Goal: Check status

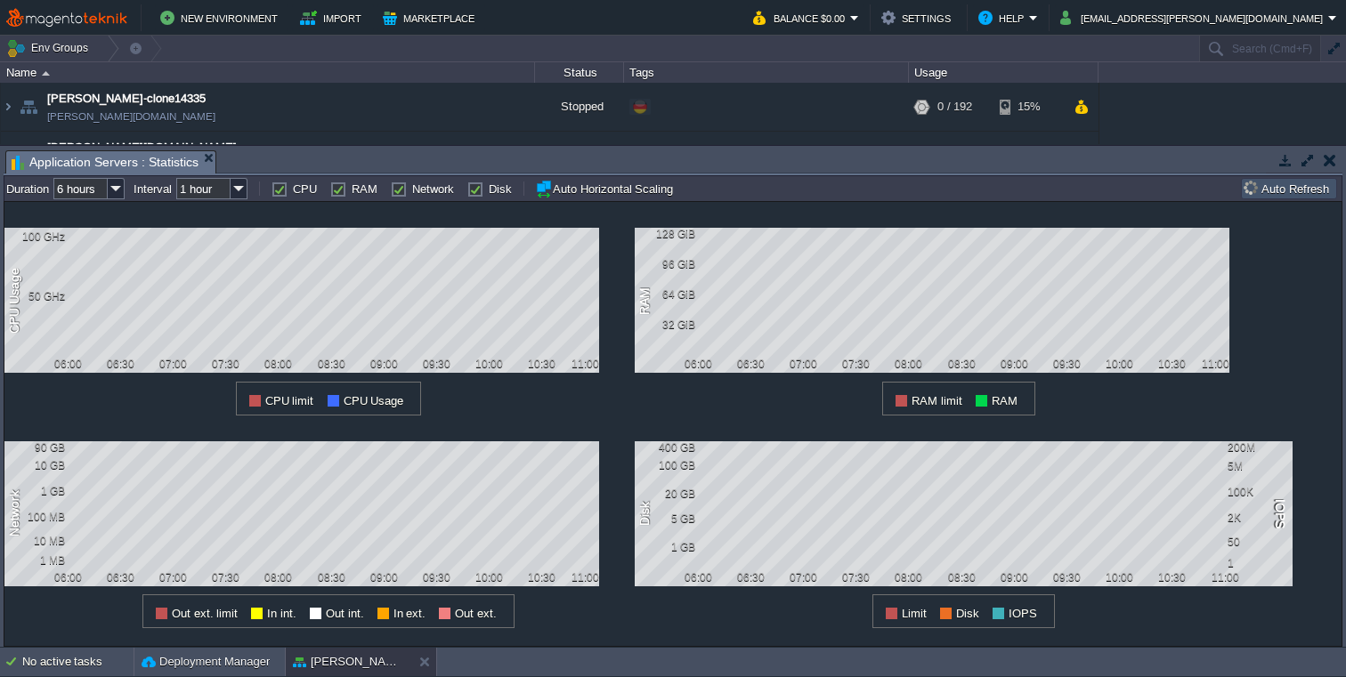
click at [1329, 158] on button "button" at bounding box center [1330, 160] width 12 height 16
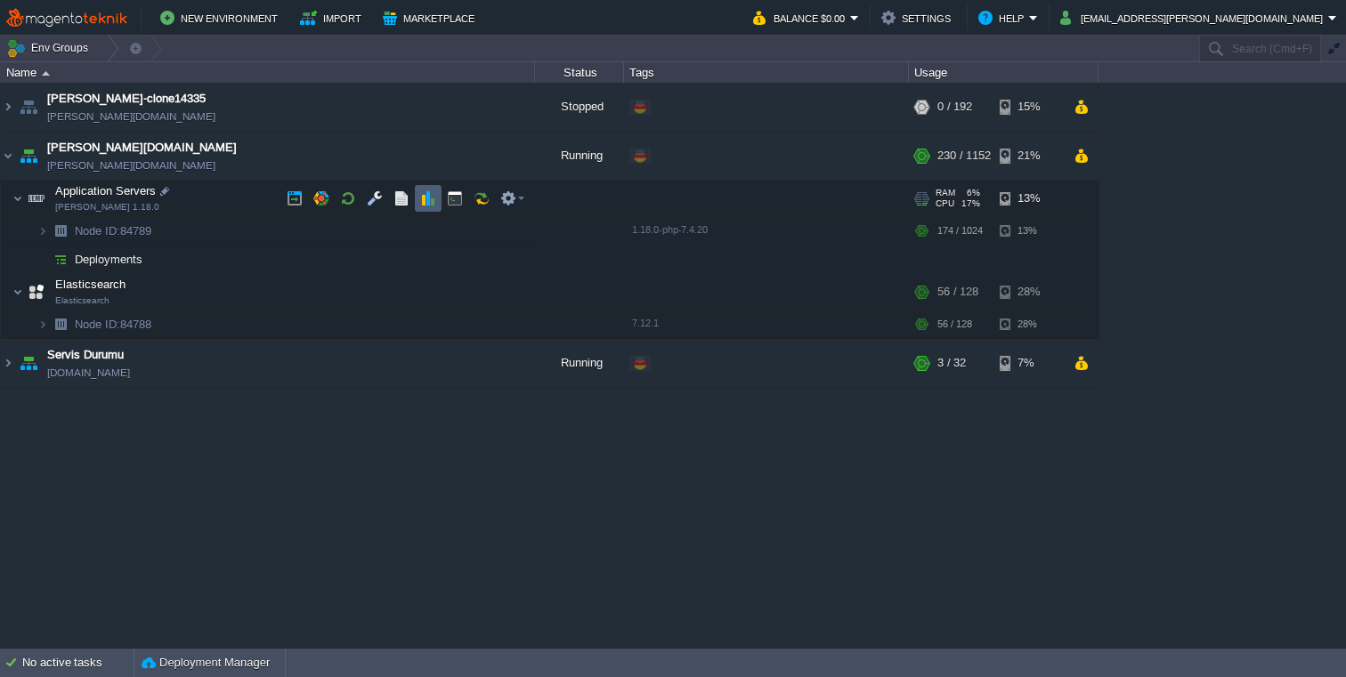
click at [422, 202] on button "button" at bounding box center [428, 198] width 16 height 16
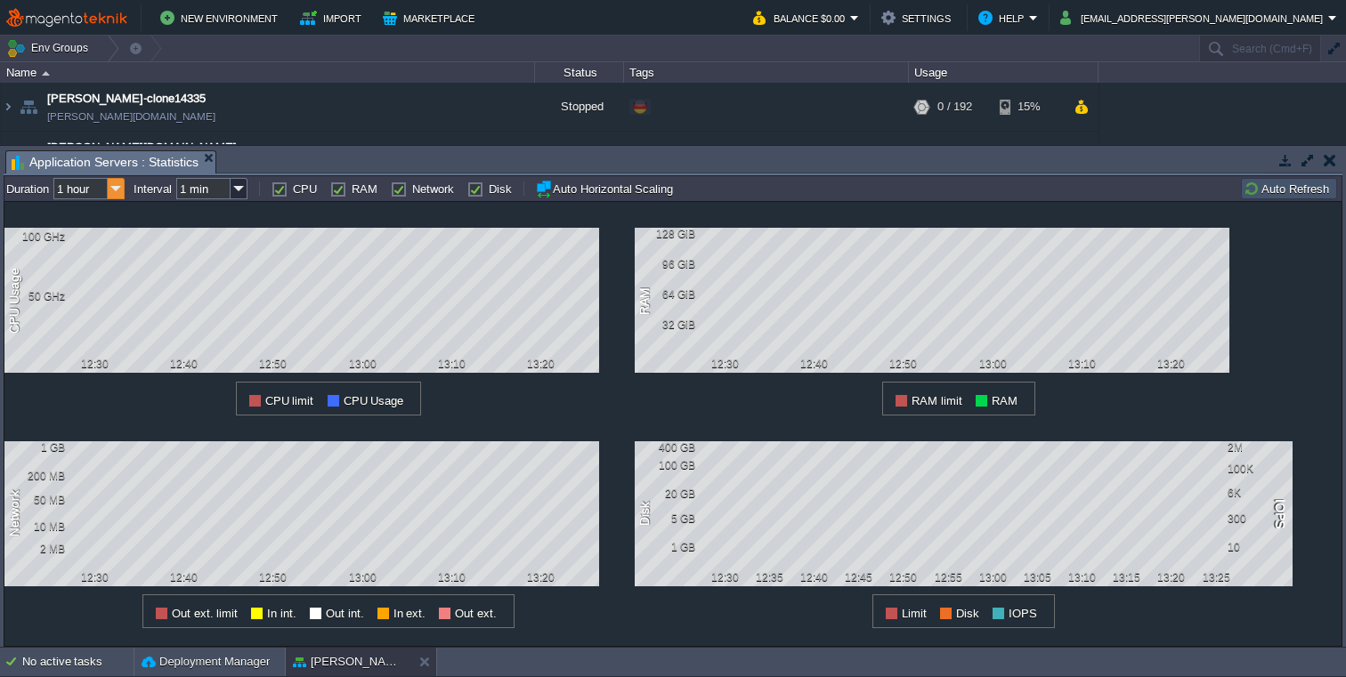
click at [117, 188] on img at bounding box center [116, 188] width 17 height 21
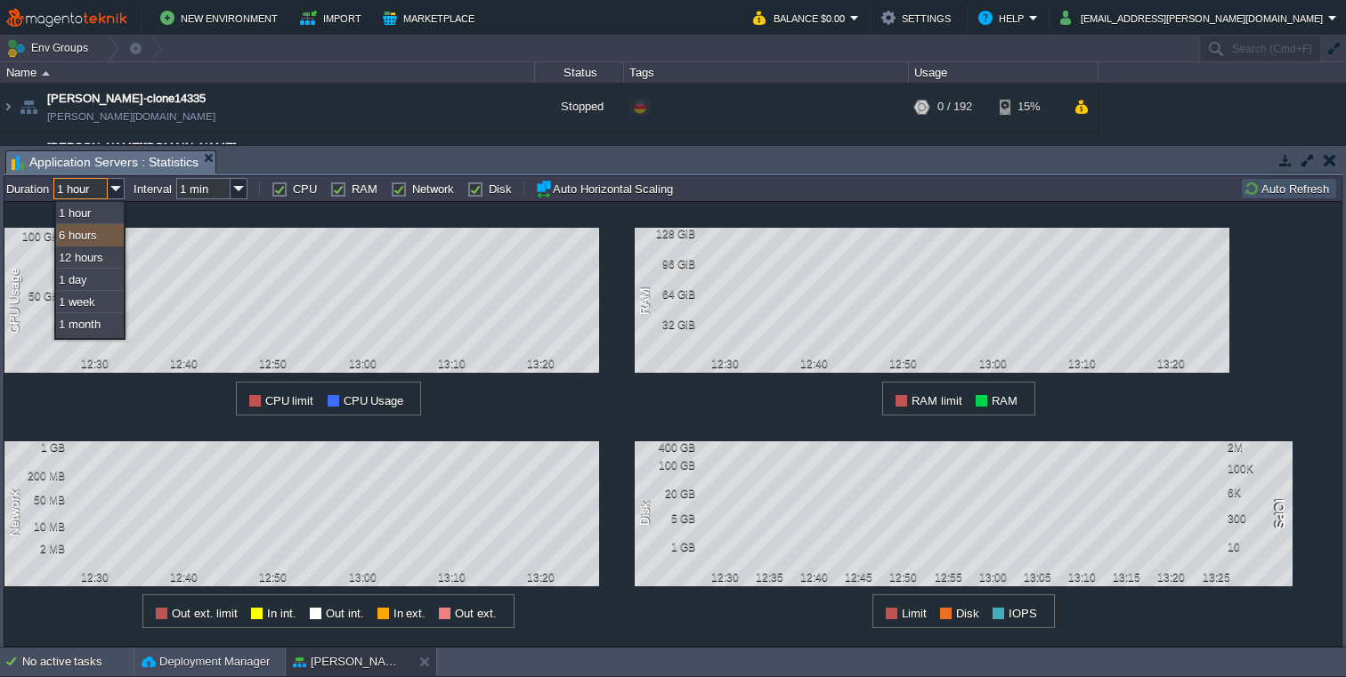
click at [98, 236] on div "6 hours" at bounding box center [90, 235] width 68 height 22
type input "6 hours"
type input "1 hour"
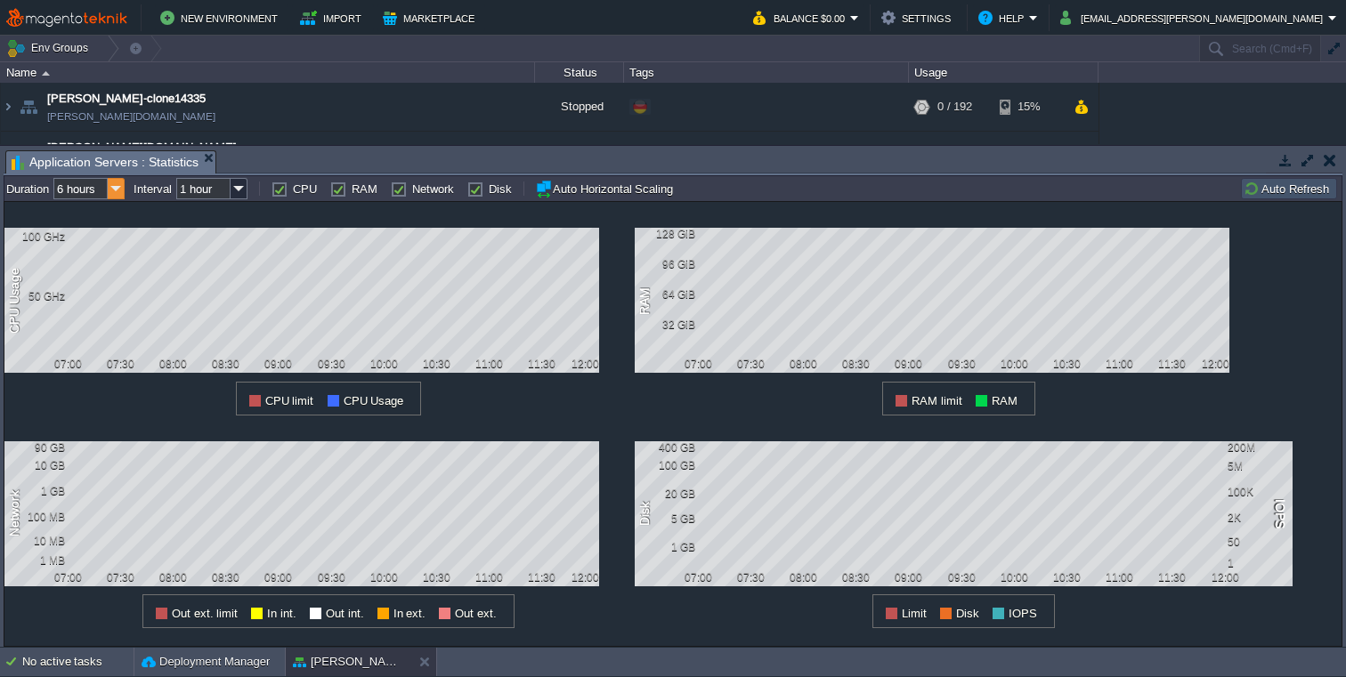
click at [116, 187] on img at bounding box center [116, 188] width 17 height 21
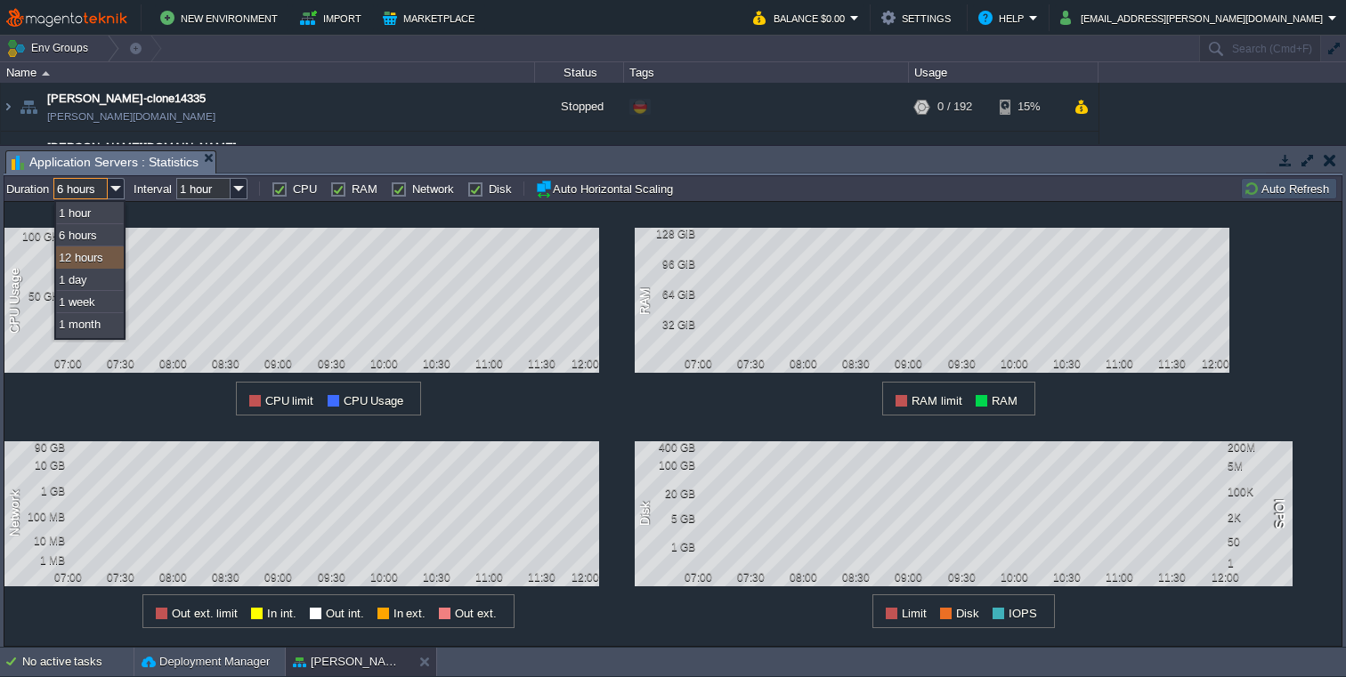
click at [93, 261] on div "12 hours" at bounding box center [90, 258] width 68 height 22
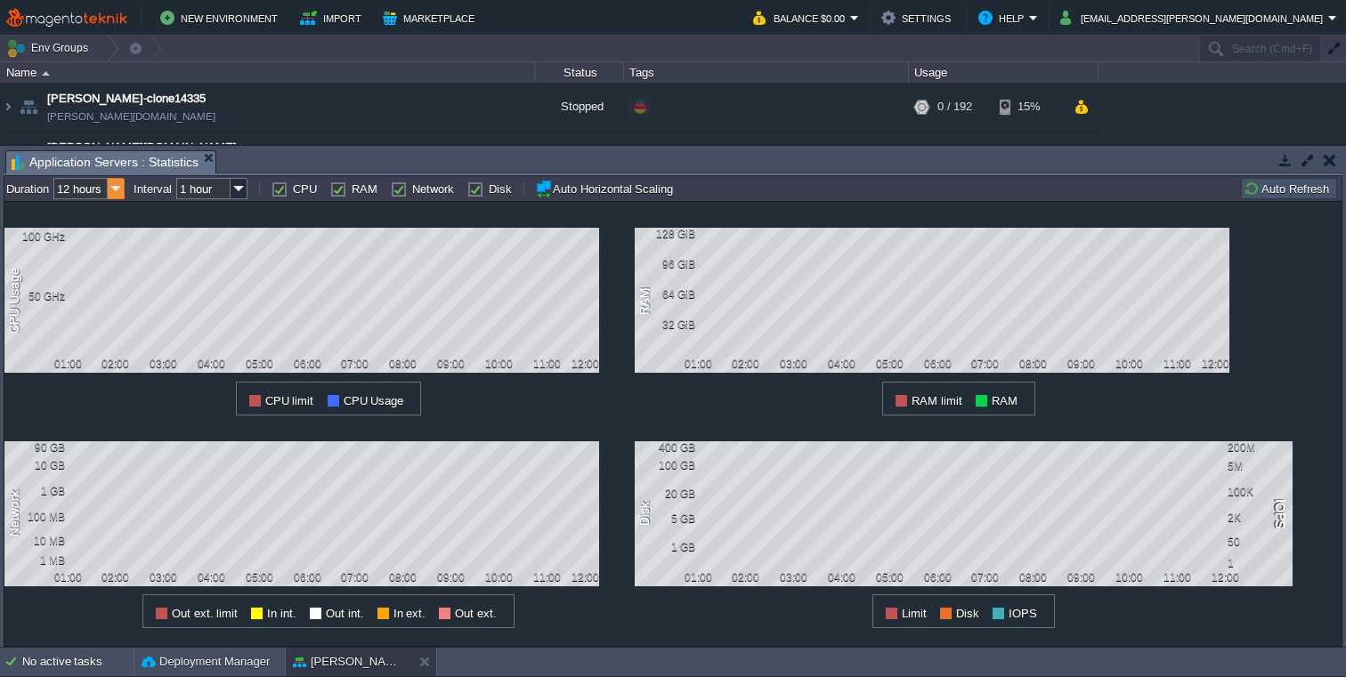
click at [115, 192] on img at bounding box center [116, 188] width 17 height 21
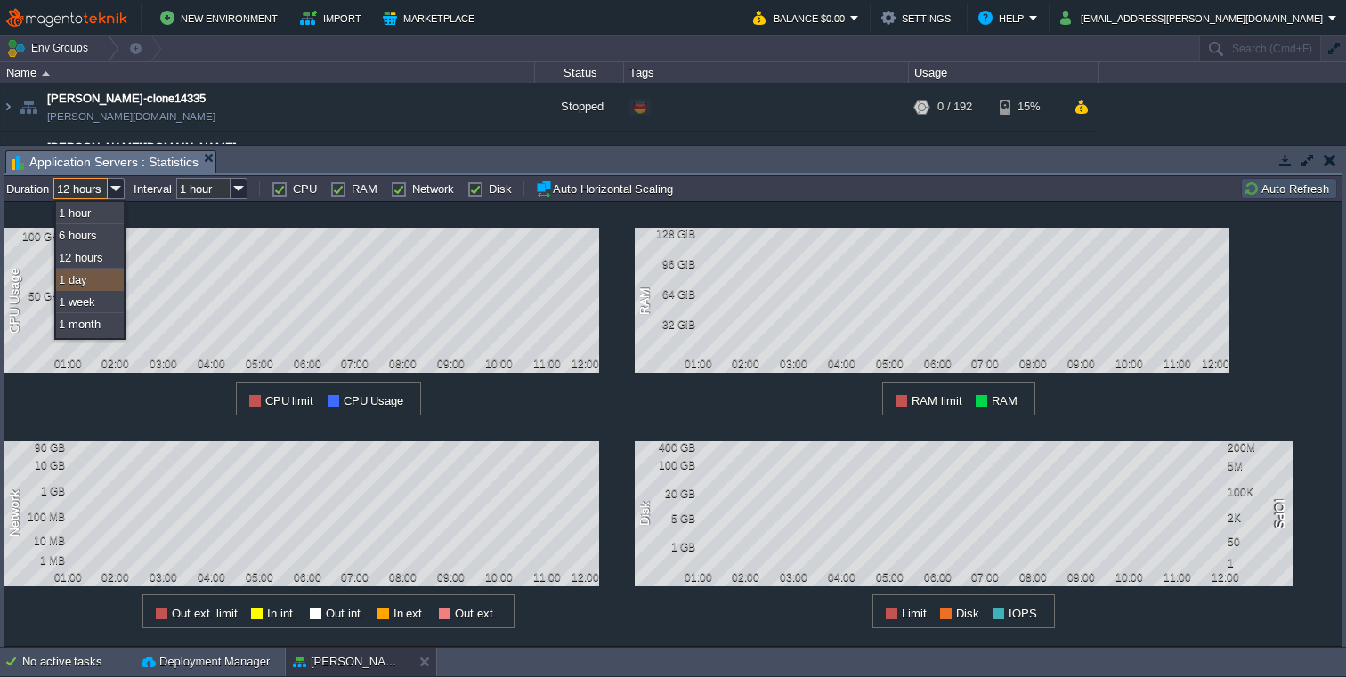
click at [91, 281] on div "1 day" at bounding box center [90, 280] width 68 height 22
type input "1 day"
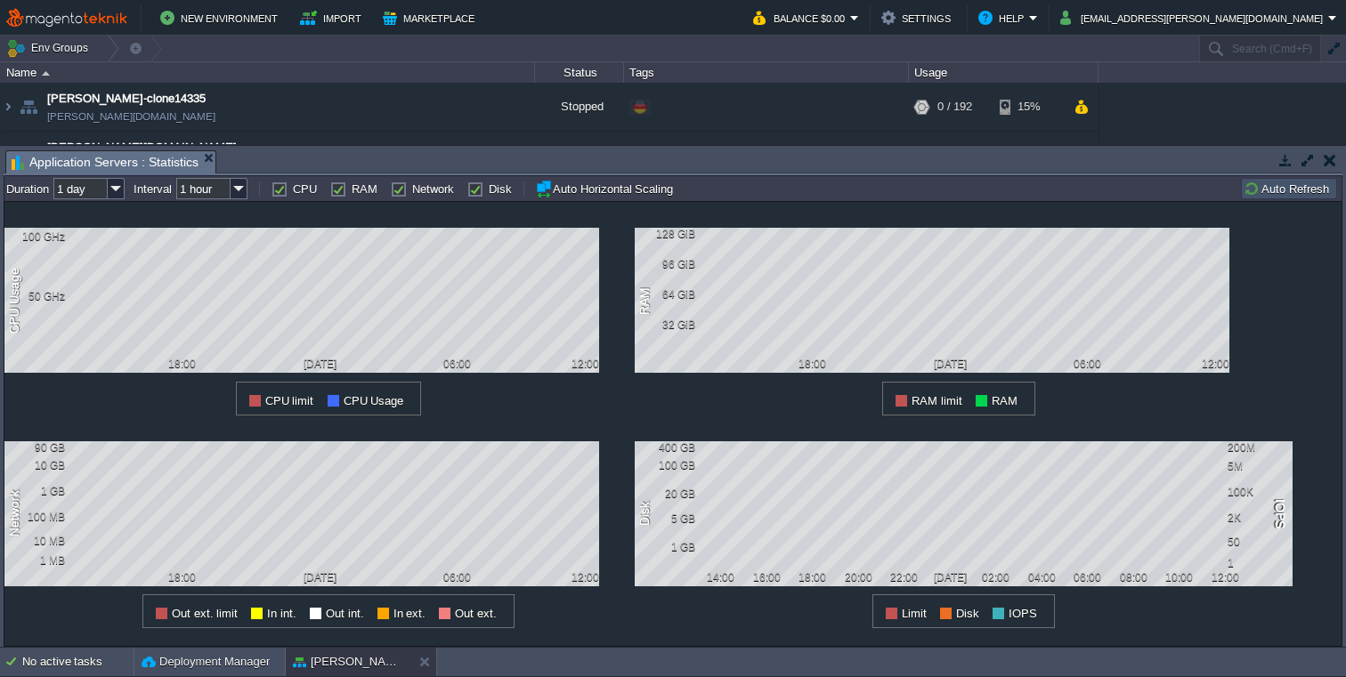
click at [1333, 158] on button "button" at bounding box center [1330, 160] width 12 height 16
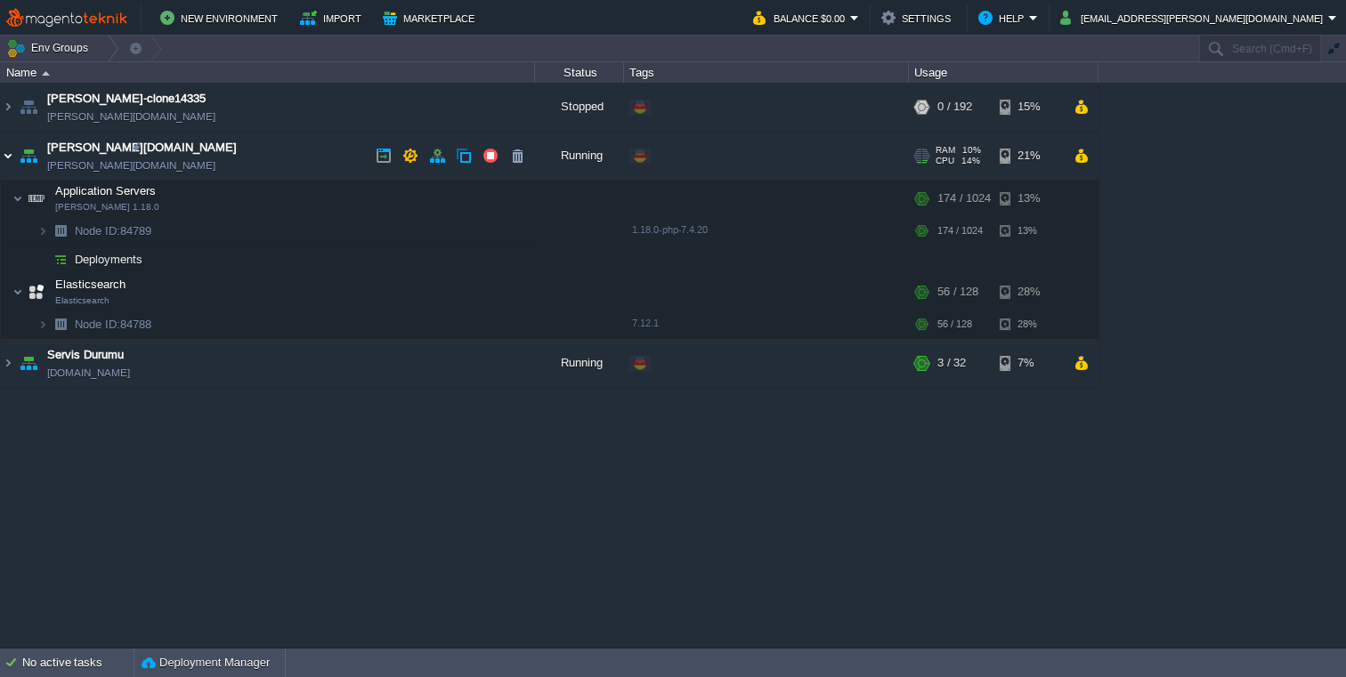
click at [5, 153] on img at bounding box center [8, 156] width 14 height 48
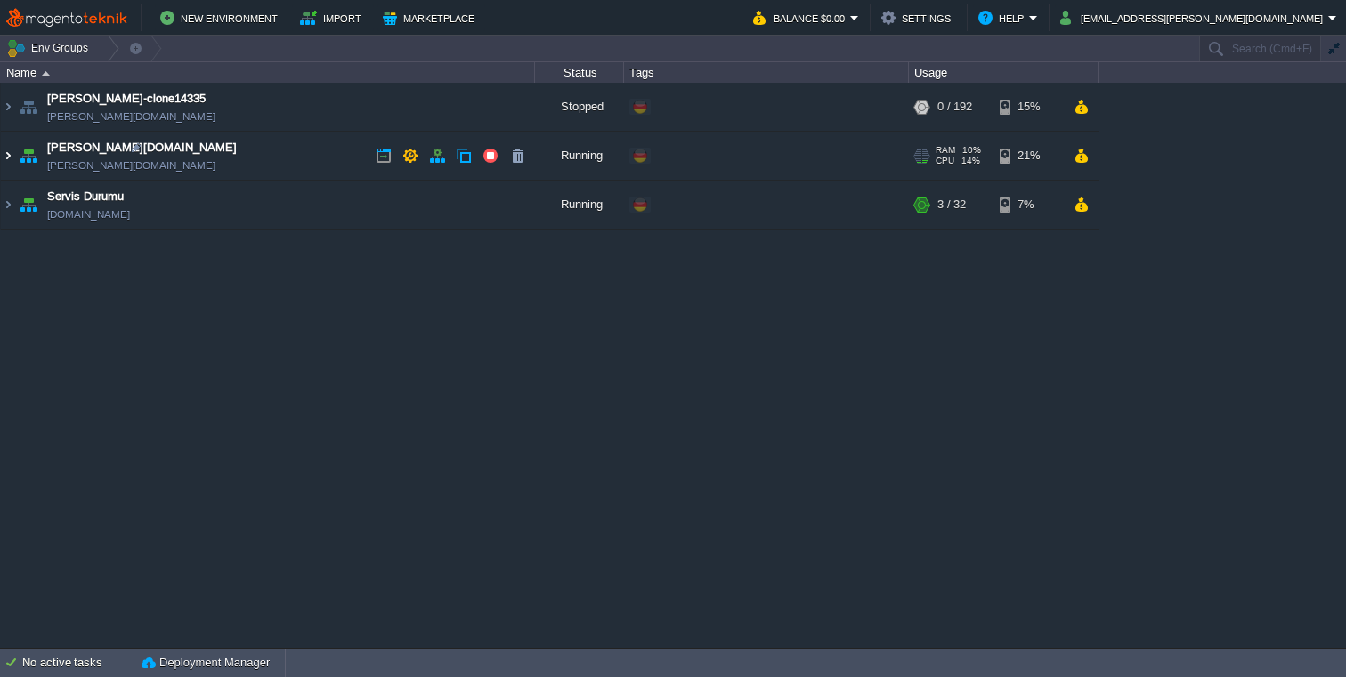
click at [5, 153] on img at bounding box center [8, 156] width 14 height 48
